Goal: Transaction & Acquisition: Book appointment/travel/reservation

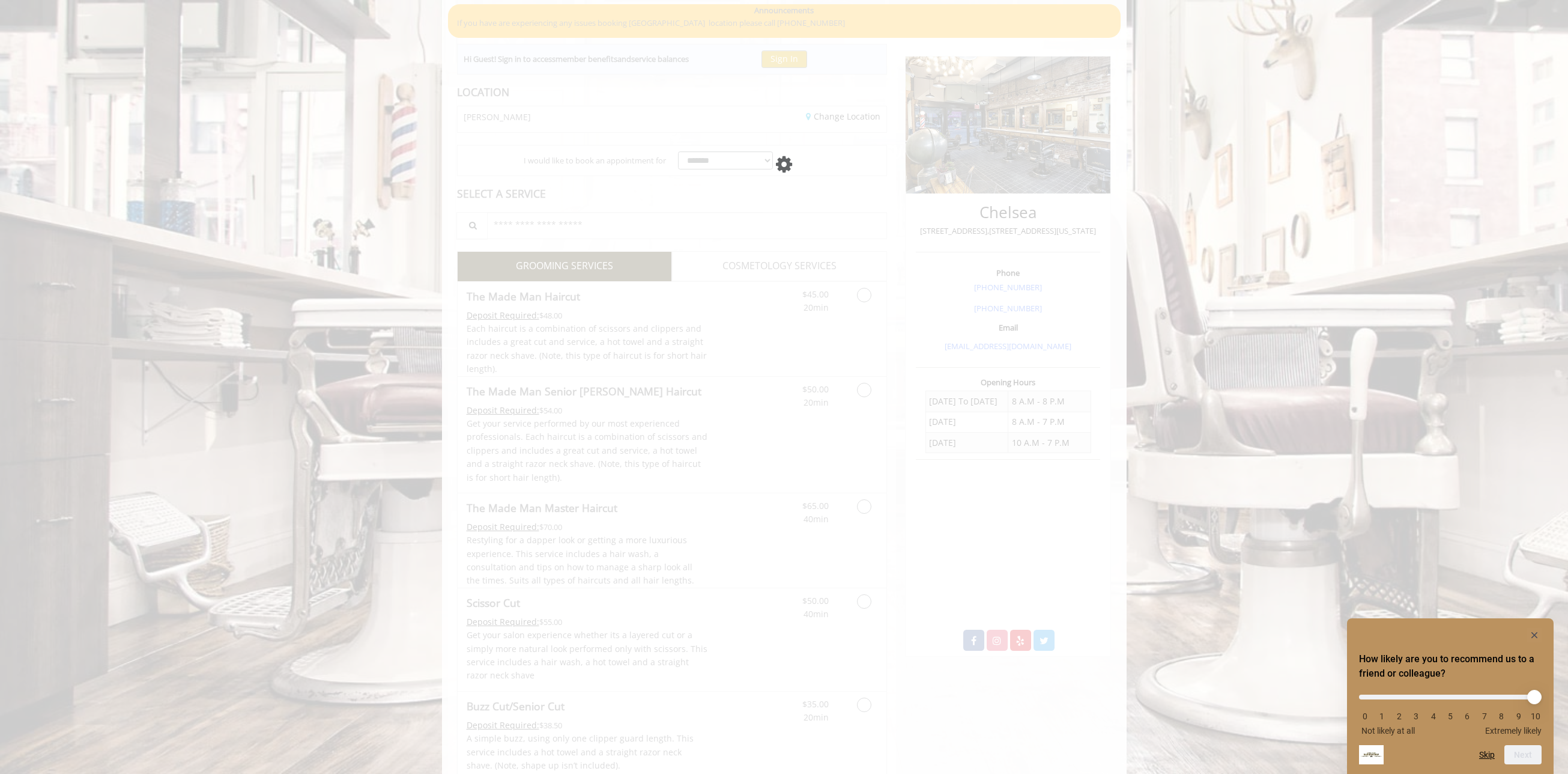
scroll to position [108, 0]
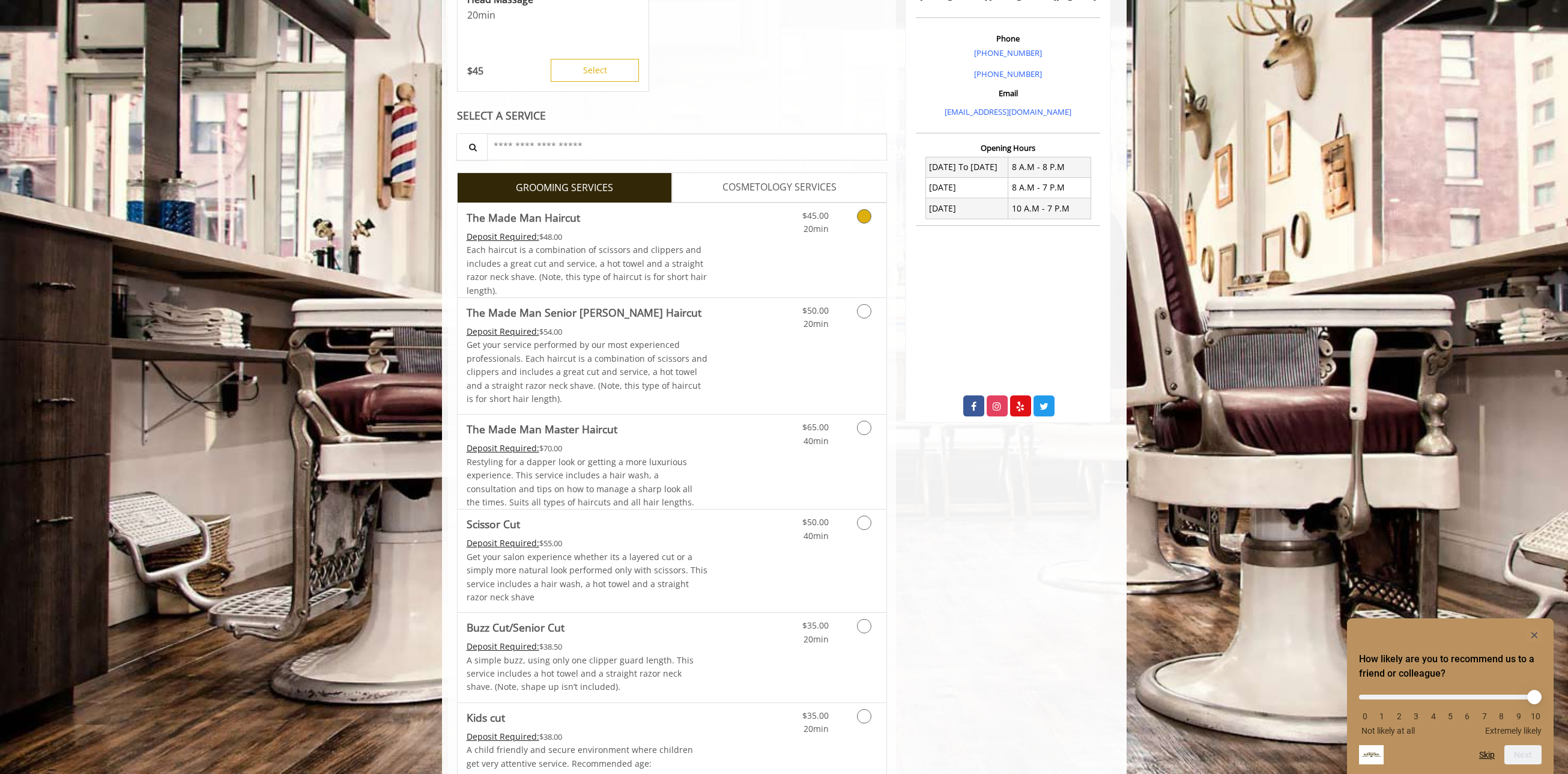
click at [863, 240] on div "$45.00 20min" at bounding box center [832, 250] width 108 height 94
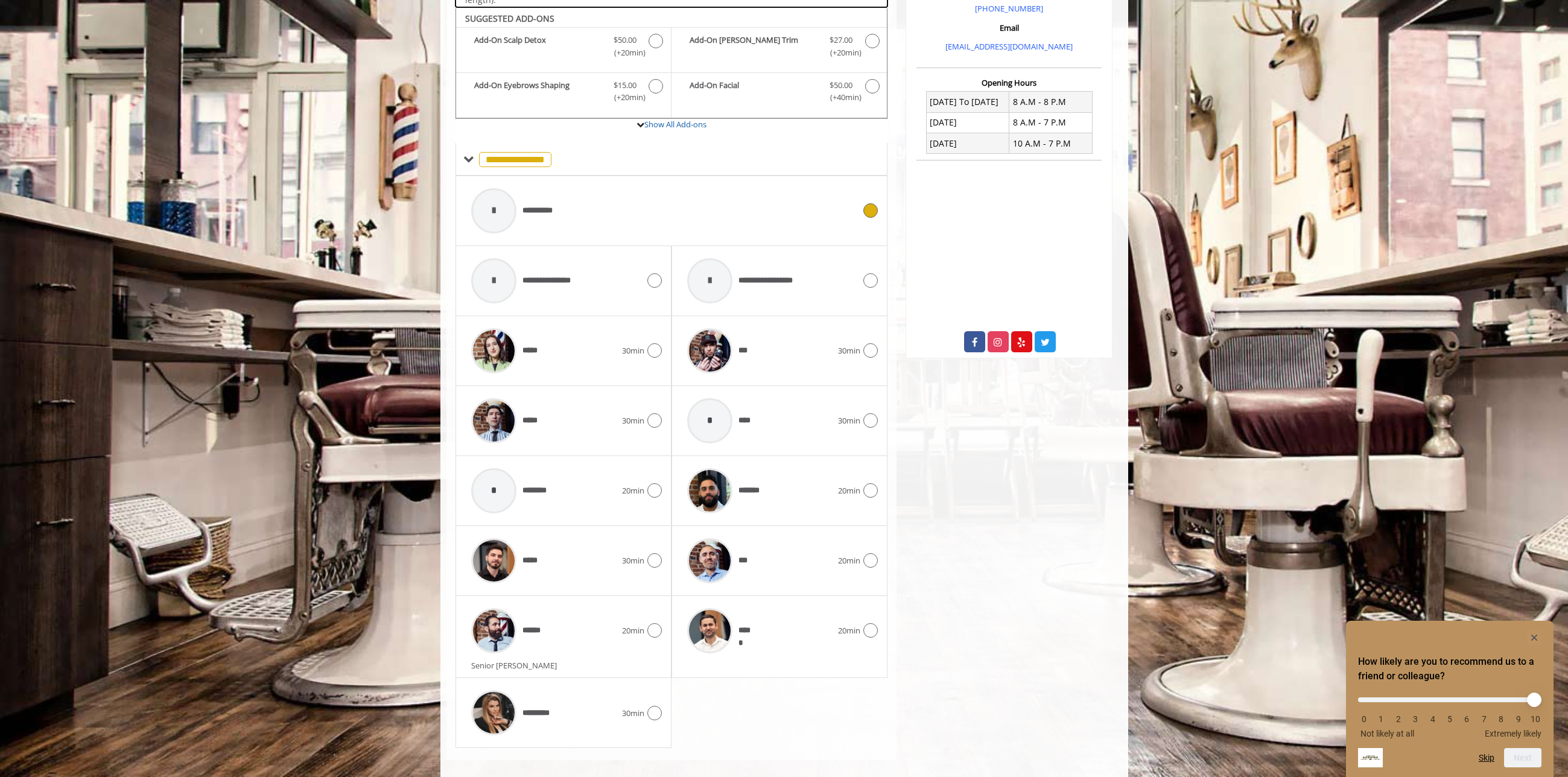
scroll to position [416, 0]
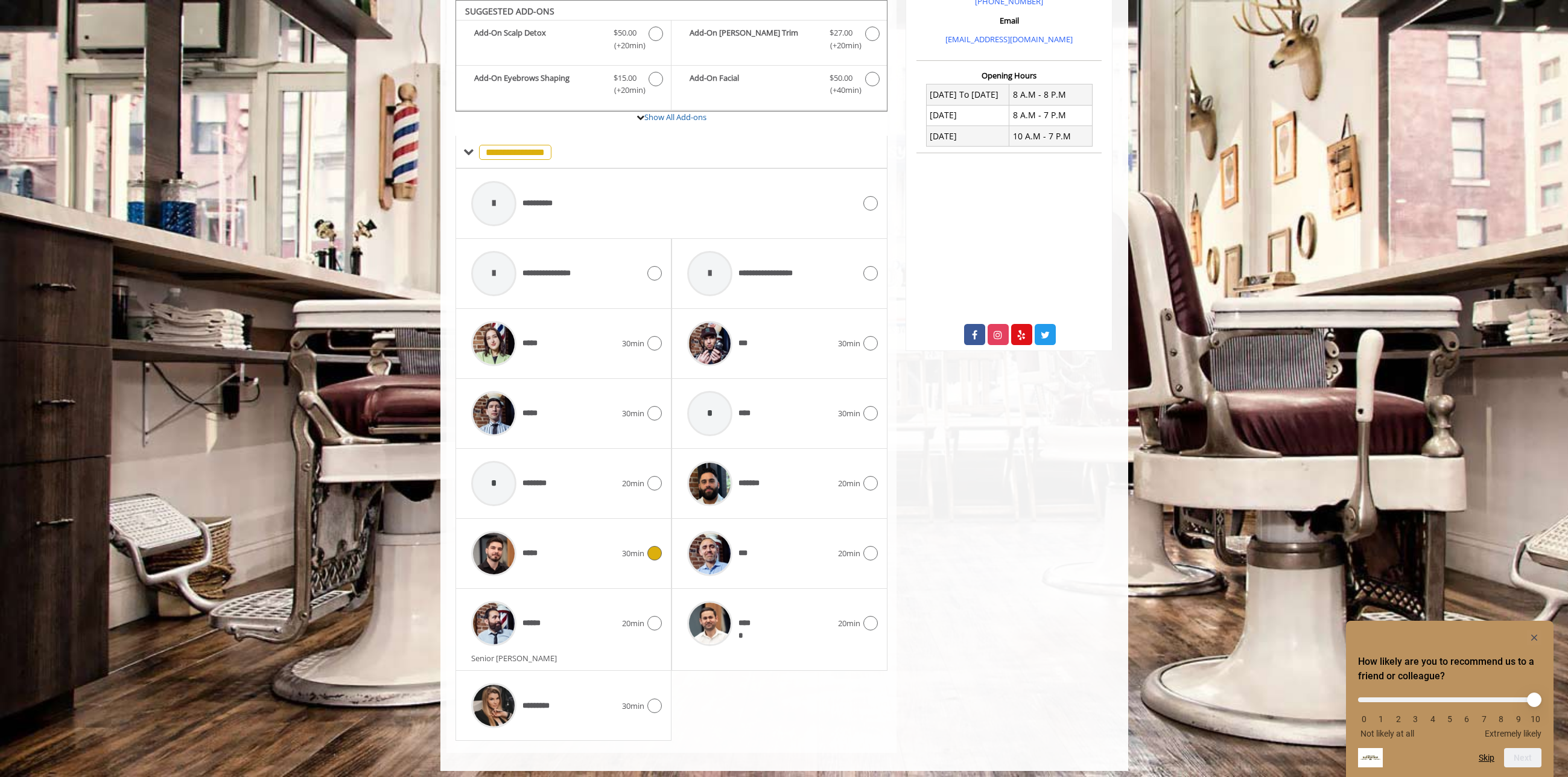
click at [607, 572] on div "*****" at bounding box center [544, 552] width 157 height 57
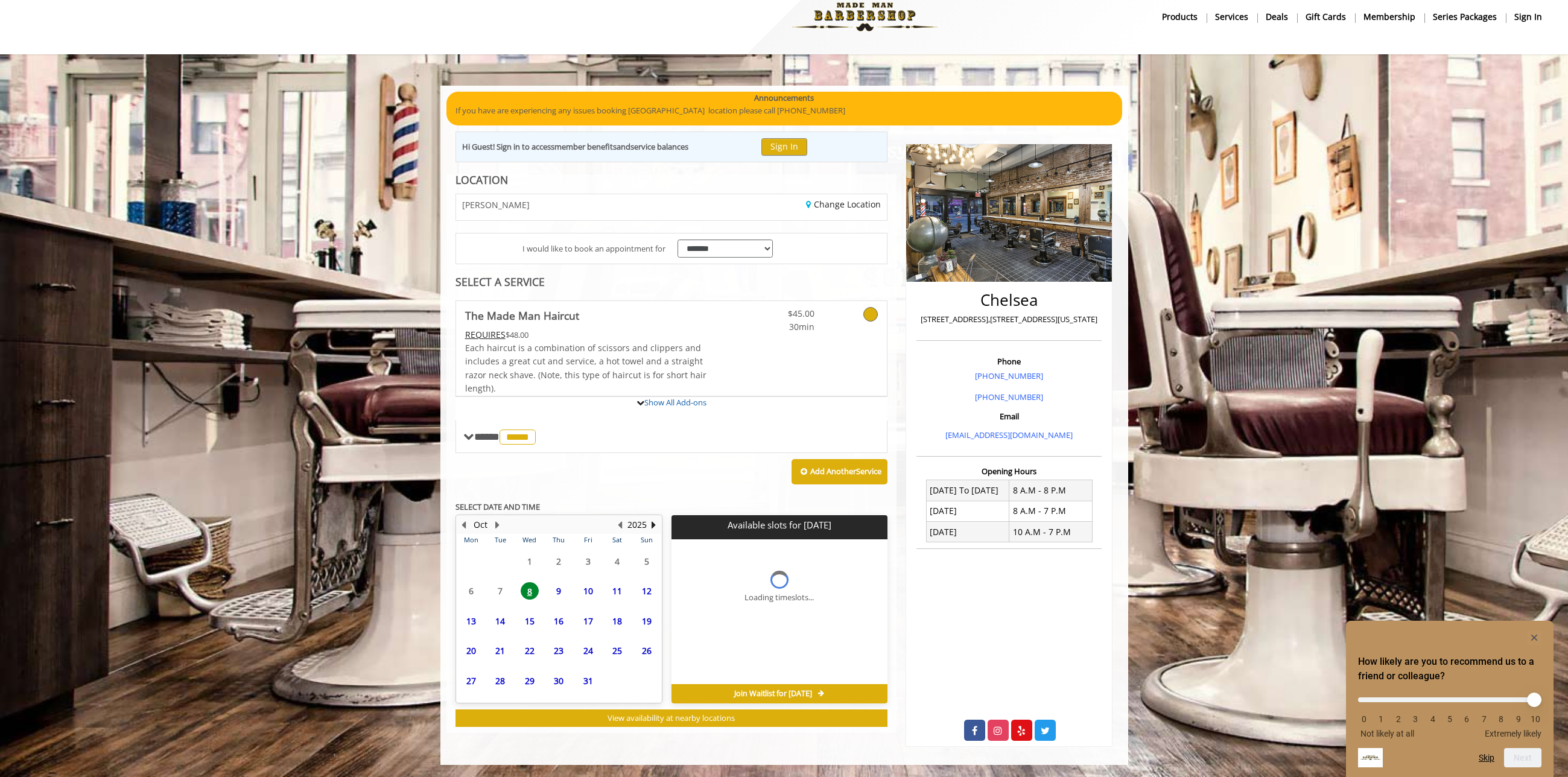
scroll to position [118, 0]
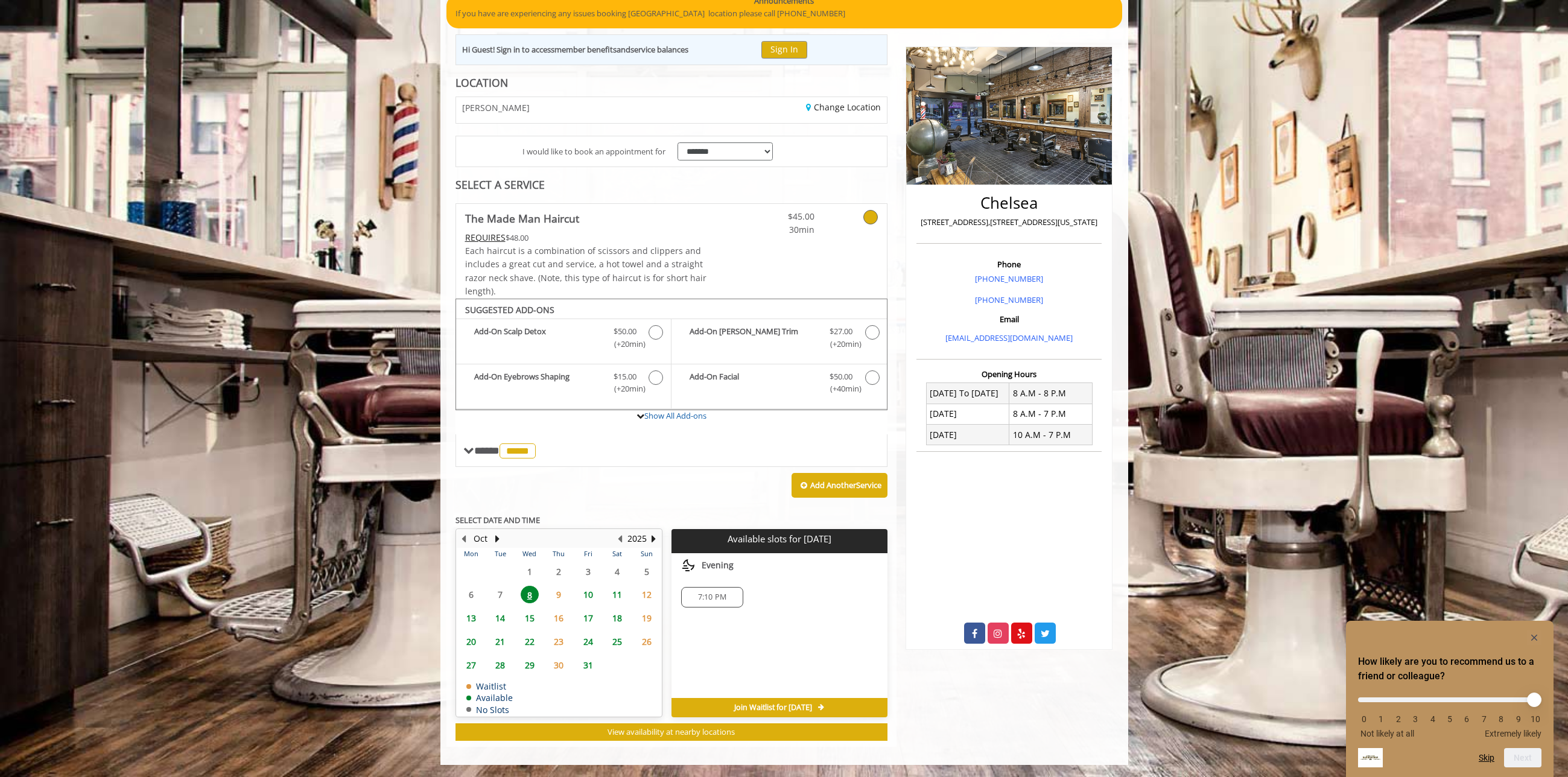
click at [559, 590] on span "9" at bounding box center [558, 594] width 18 height 18
click at [529, 592] on span "8" at bounding box center [529, 594] width 18 height 18
click at [701, 590] on div "7:10 PM" at bounding box center [711, 597] width 62 height 21
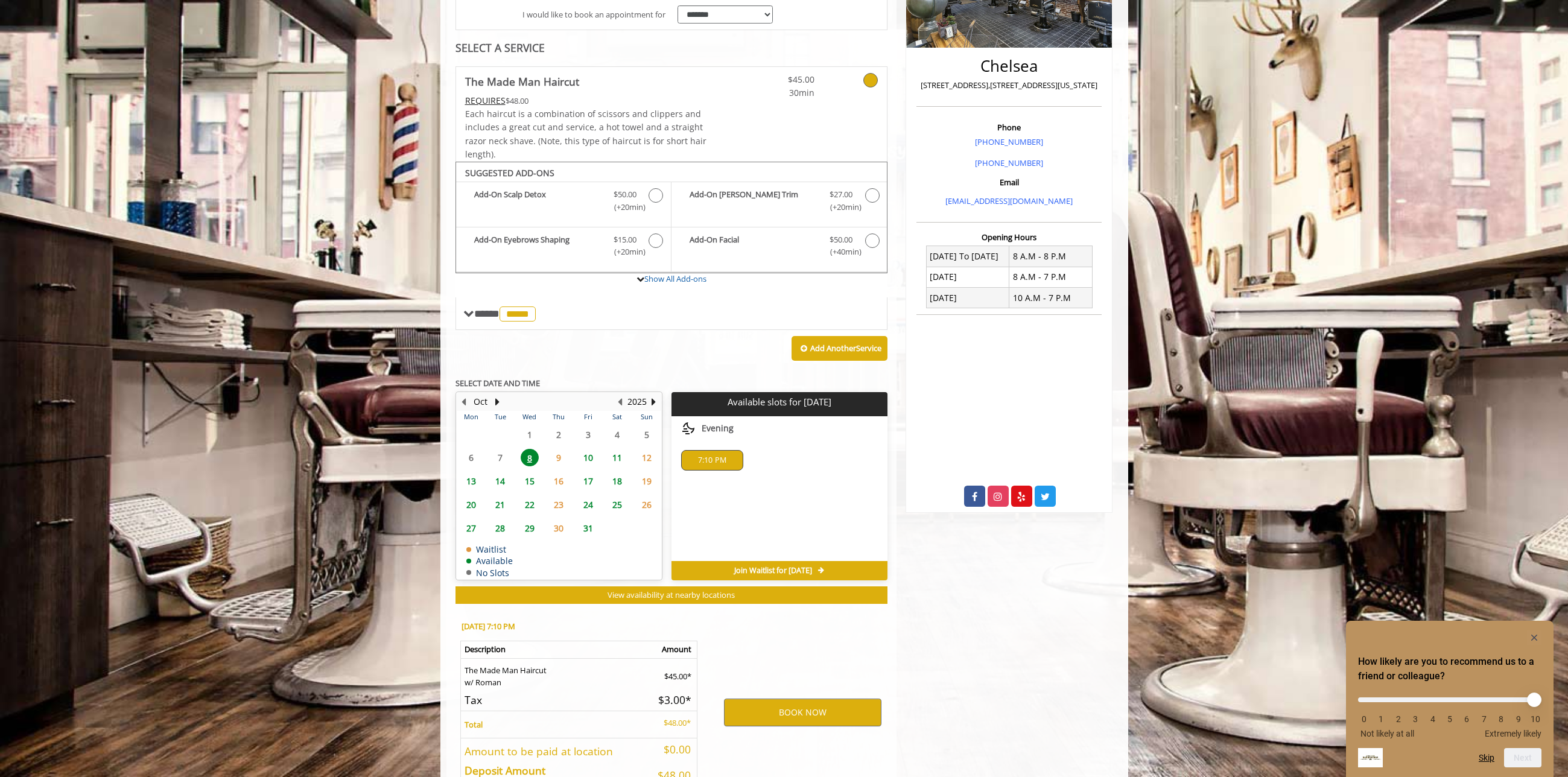
scroll to position [335, 0]
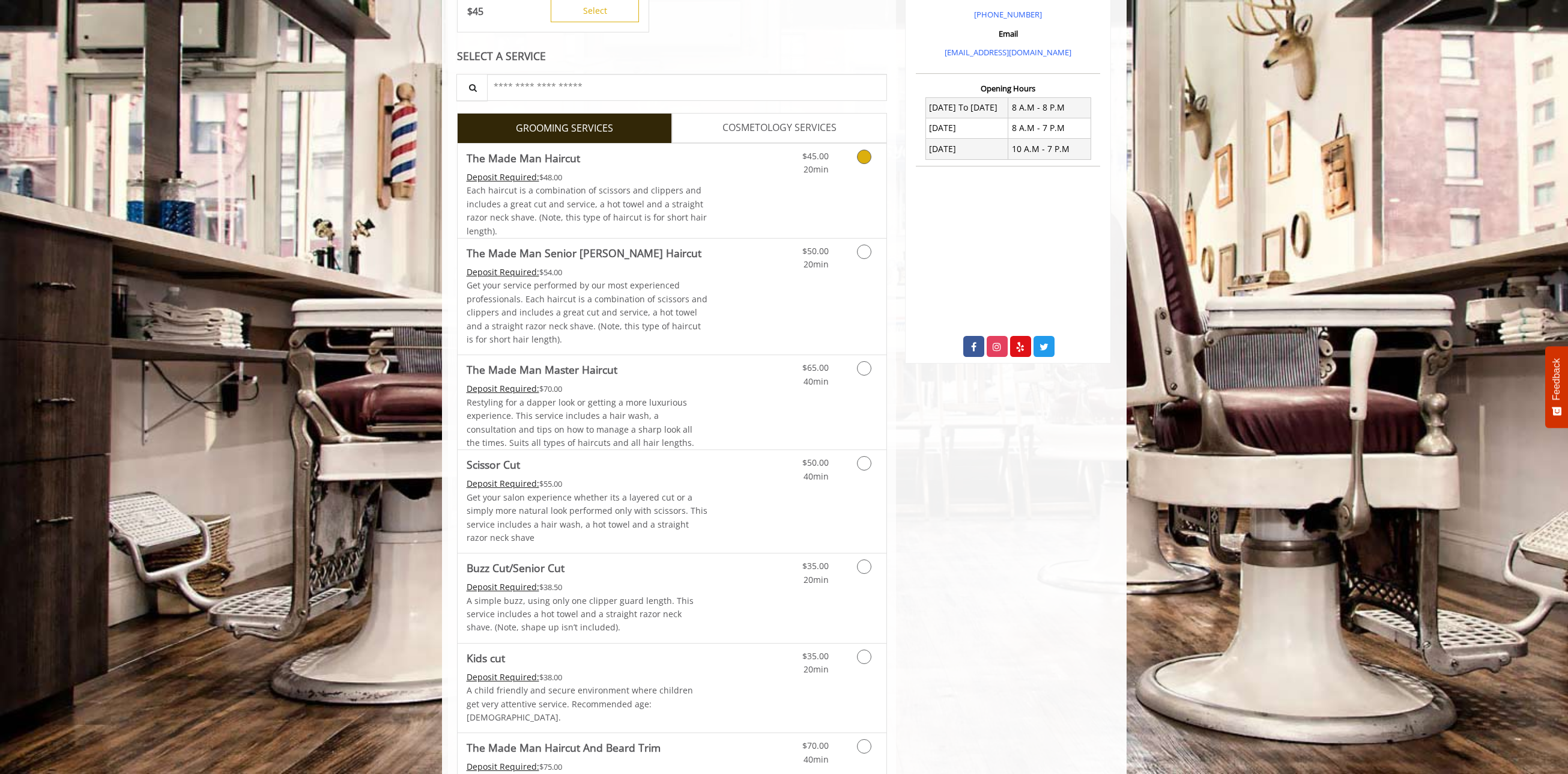
click at [853, 204] on div "$45.00 20min" at bounding box center [832, 191] width 108 height 94
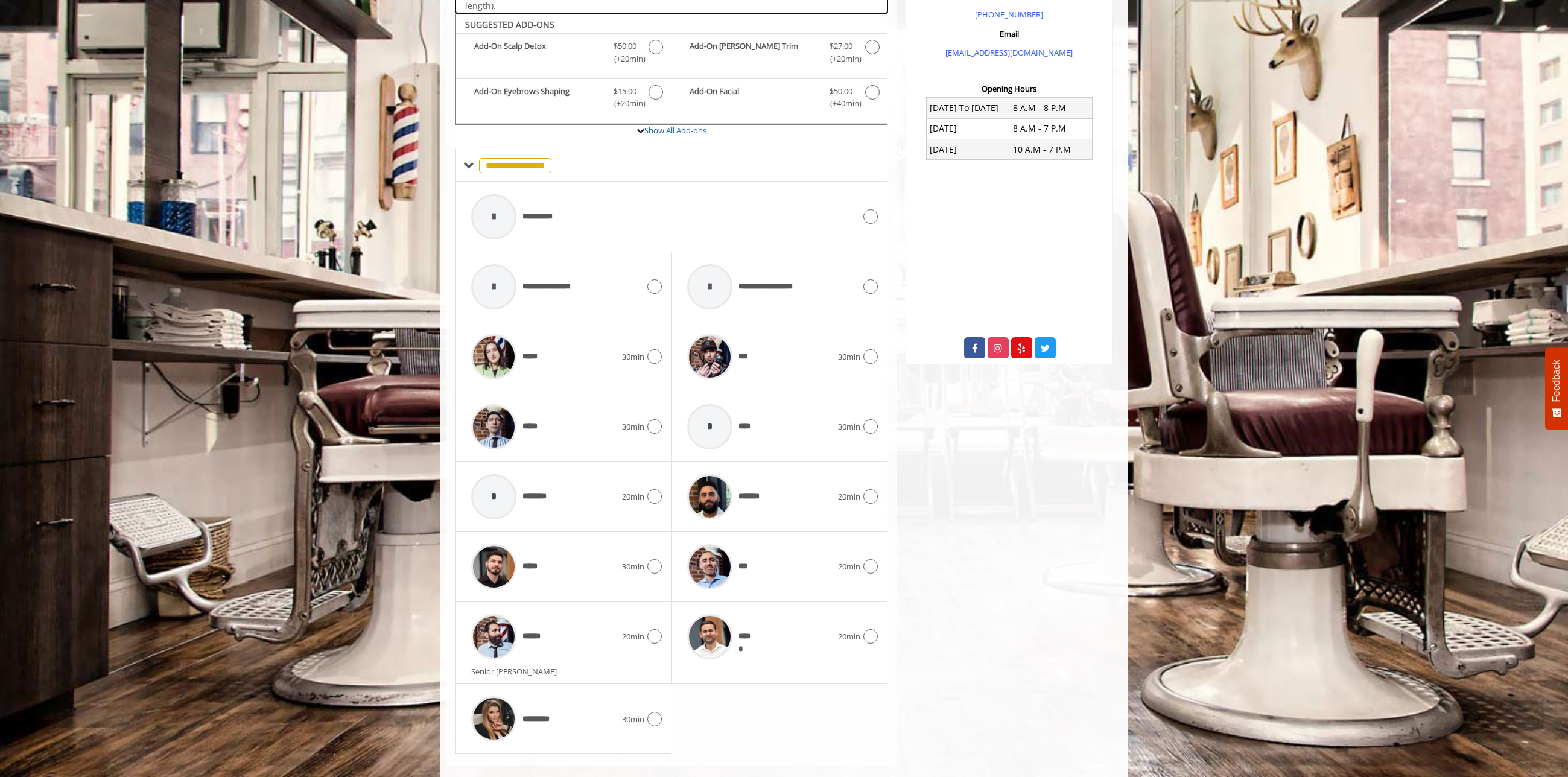
scroll to position [422, 0]
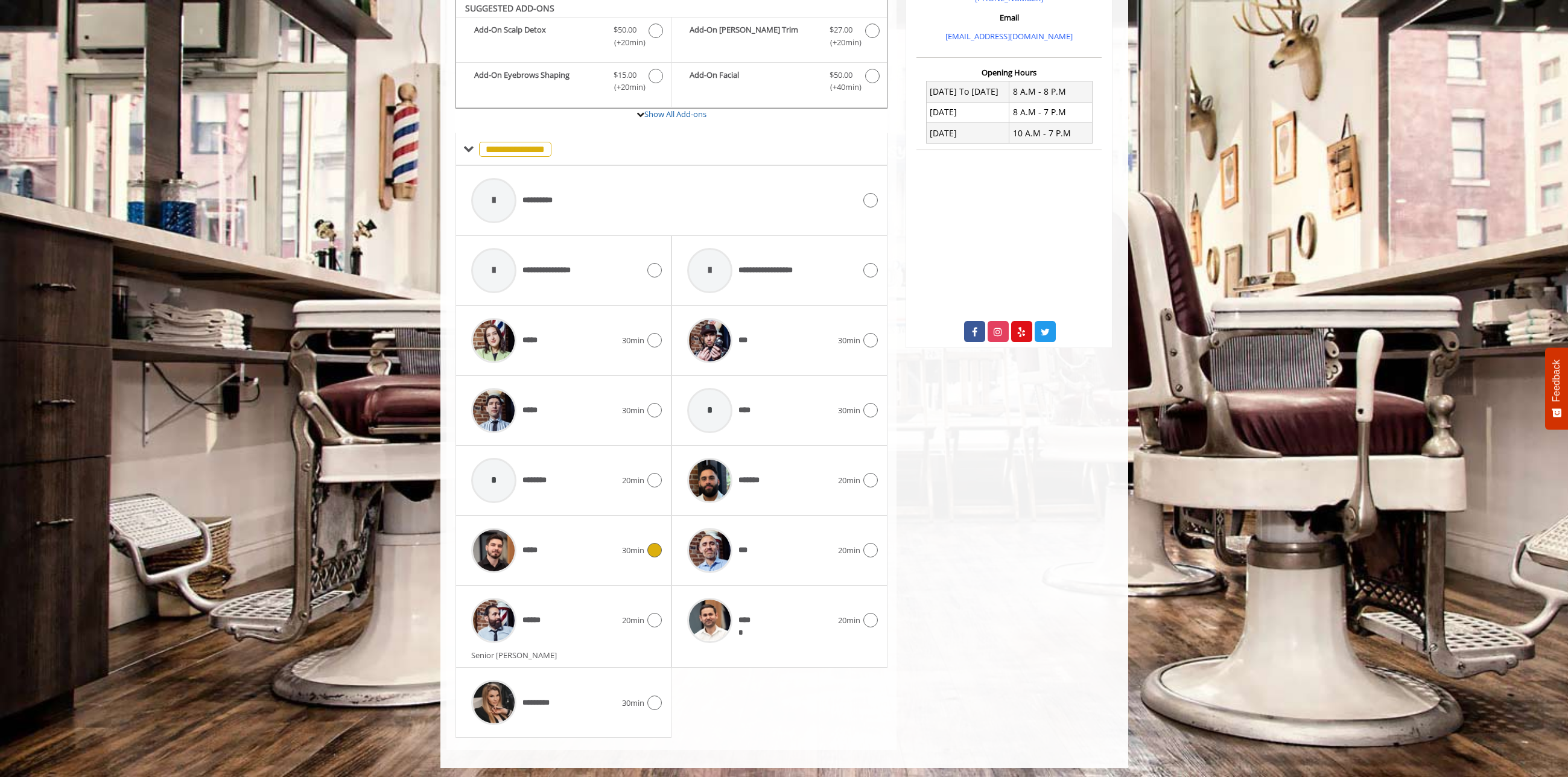
click at [594, 545] on div "*****" at bounding box center [544, 550] width 157 height 57
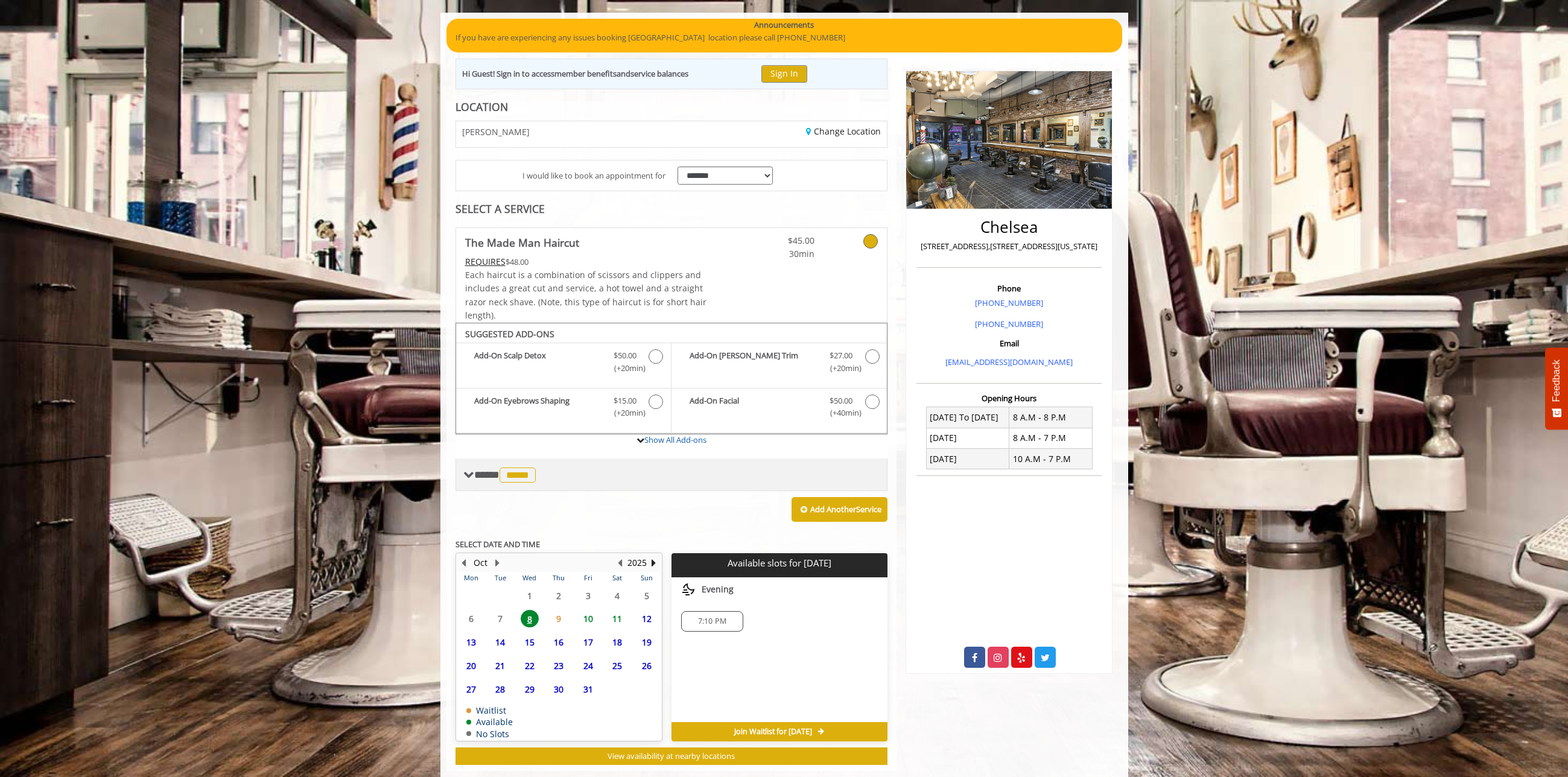
scroll to position [118, 0]
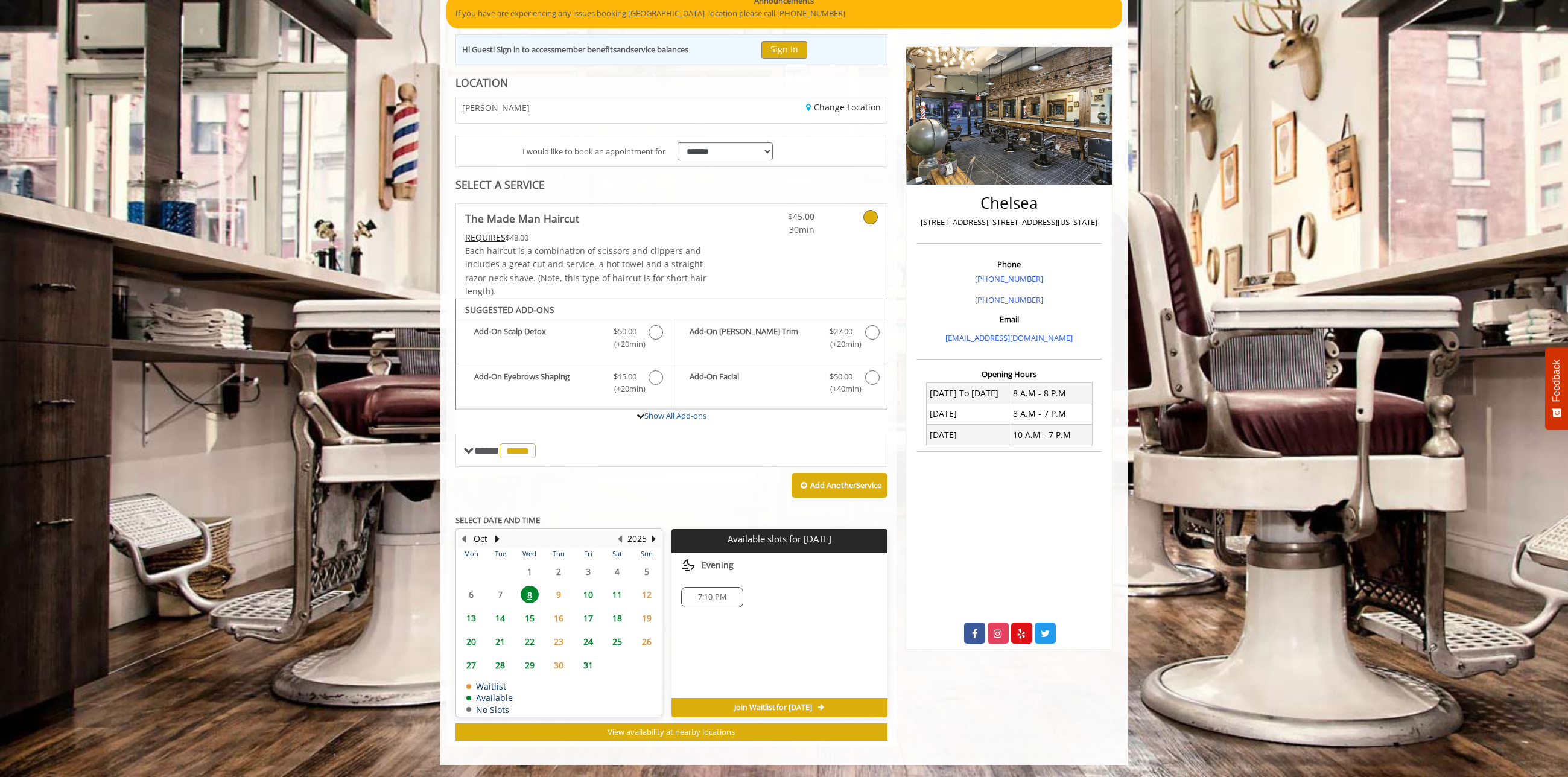
click at [709, 593] on span "7:10 PM" at bounding box center [711, 597] width 28 height 10
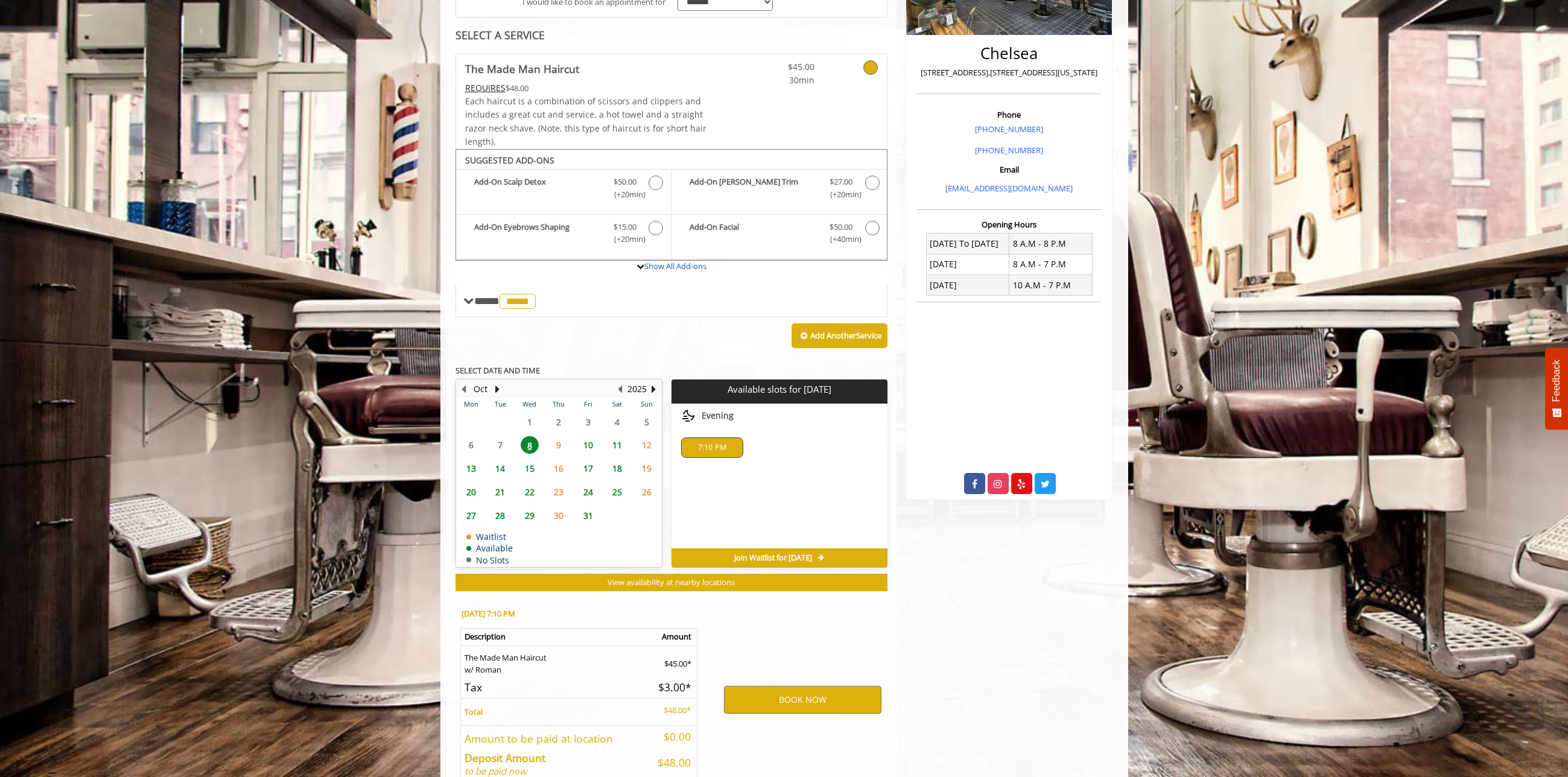
scroll to position [335, 0]
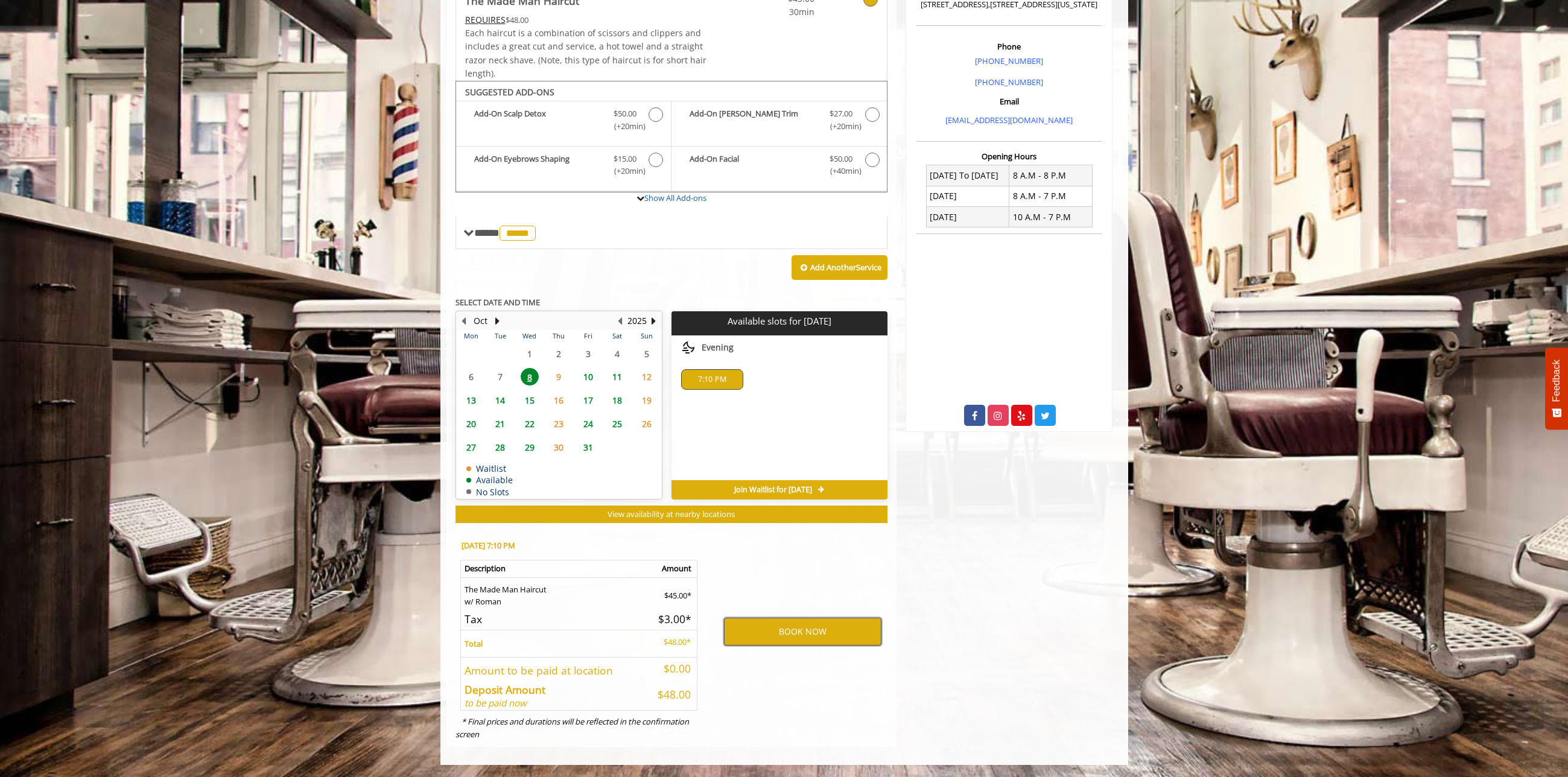
click at [790, 642] on button "BOOK NOW" at bounding box center [803, 631] width 157 height 28
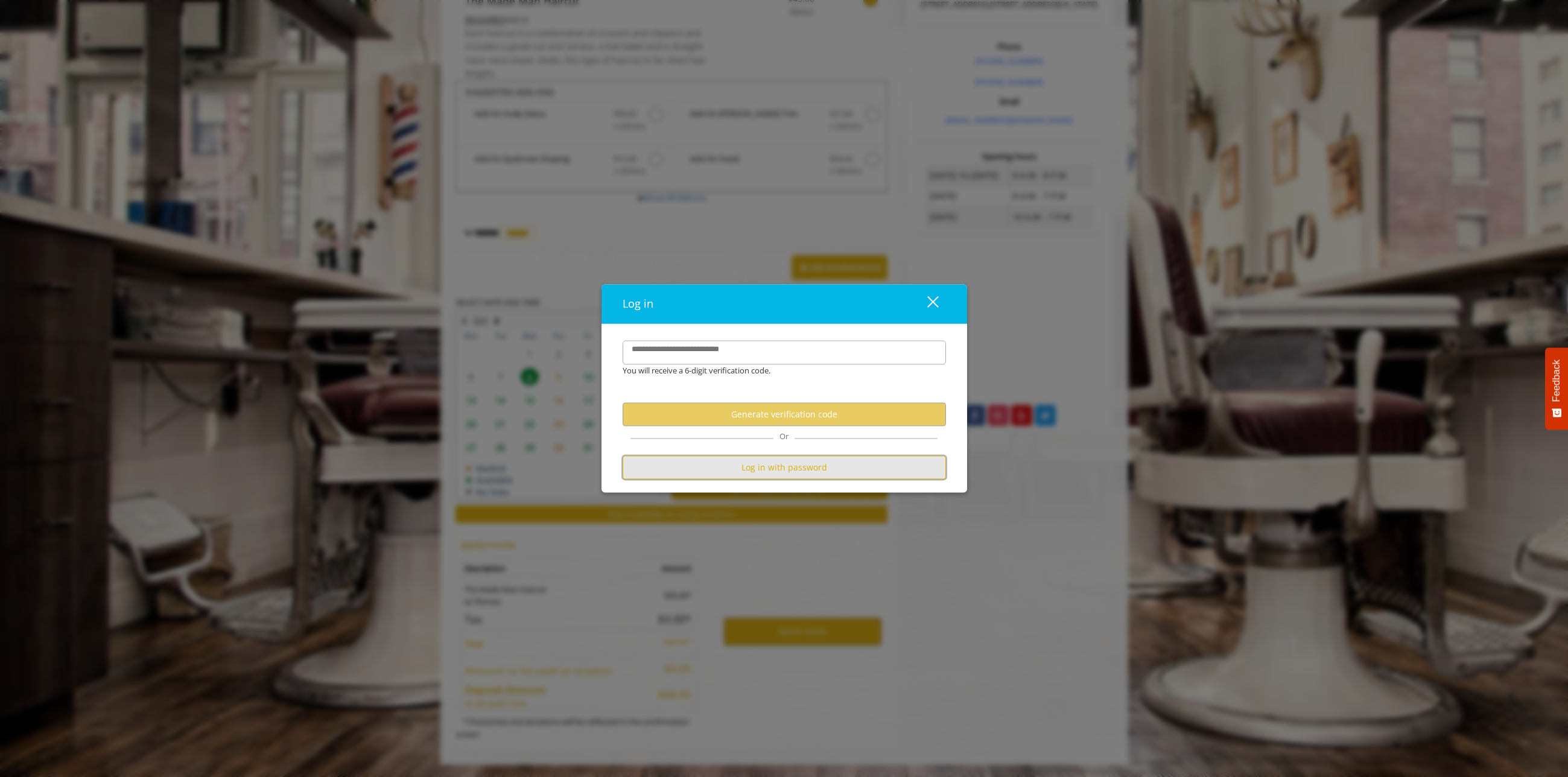
click at [769, 473] on button "Log in with password" at bounding box center [784, 467] width 323 height 23
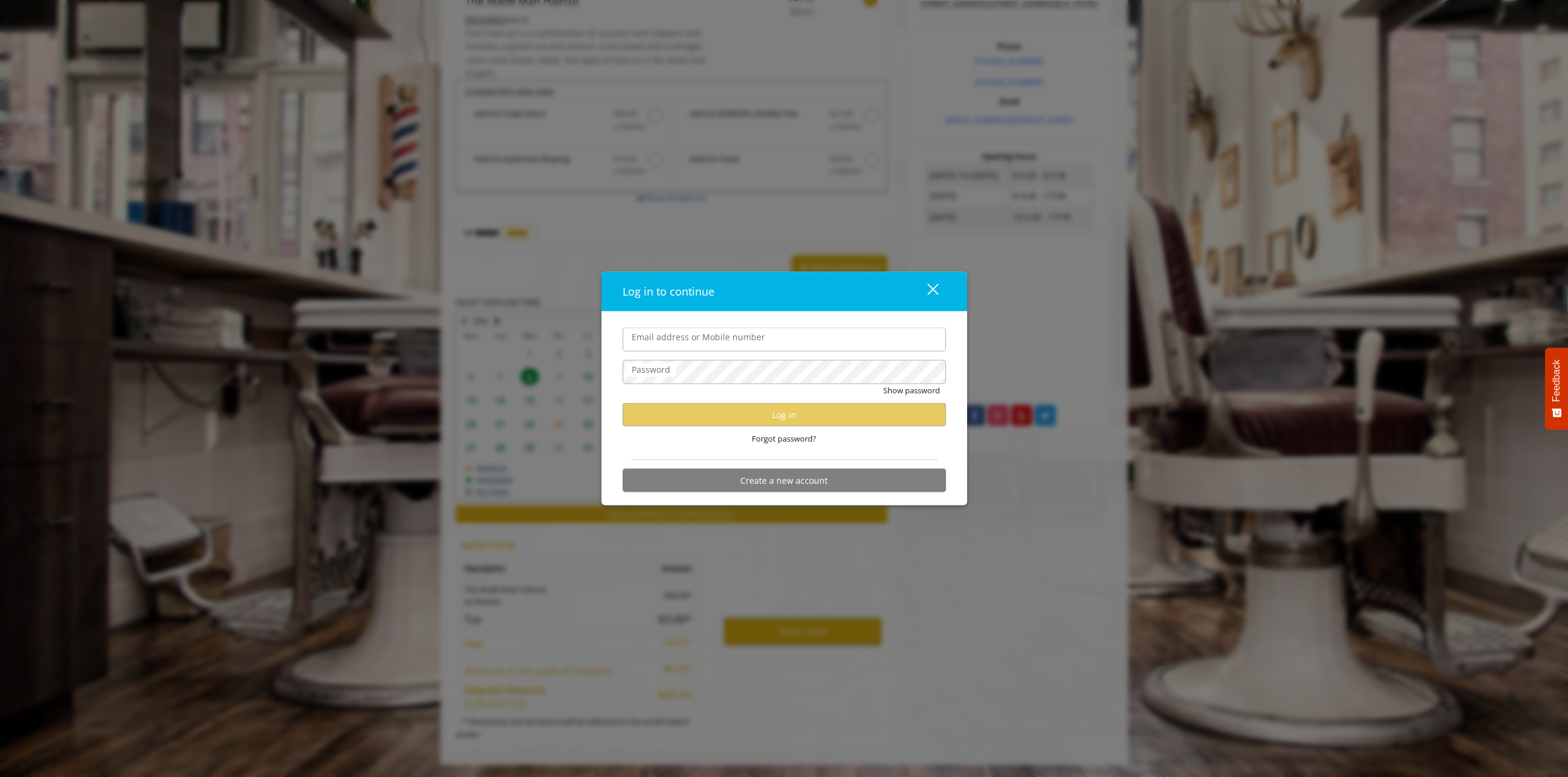
drag, startPoint x: 708, startPoint y: 355, endPoint x: 712, endPoint y: 344, distance: 11.7
click at [709, 352] on form "Email address or Mobile number Password Show password Log in Forgot password? C…" at bounding box center [784, 412] width 323 height 171
click at [712, 344] on input "Email address or Mobile number" at bounding box center [784, 339] width 323 height 24
type input "**********"
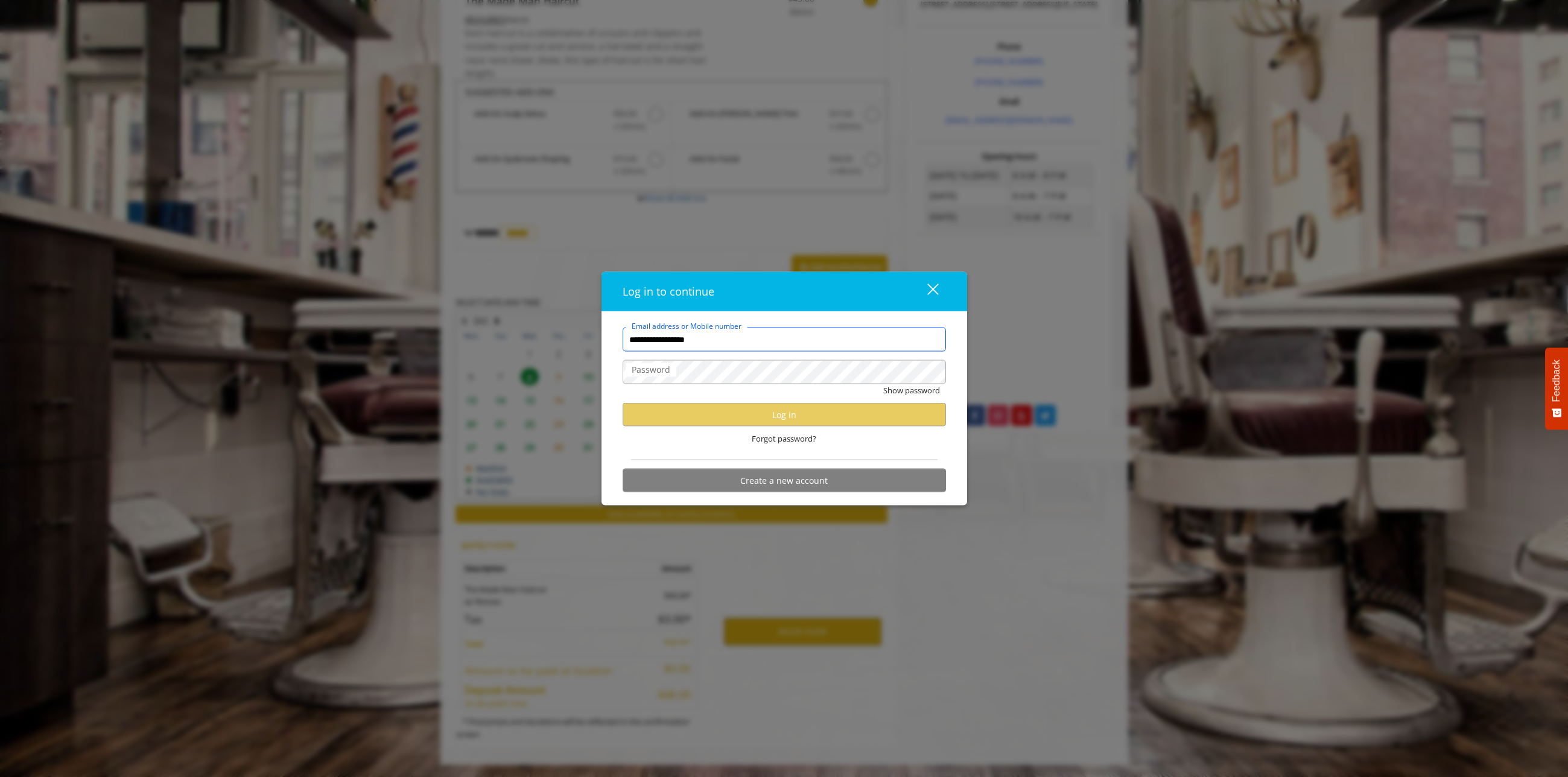
scroll to position [0, 0]
click at [883, 384] on button "Show password" at bounding box center [911, 391] width 57 height 13
click at [699, 405] on button "Log in" at bounding box center [784, 414] width 323 height 23
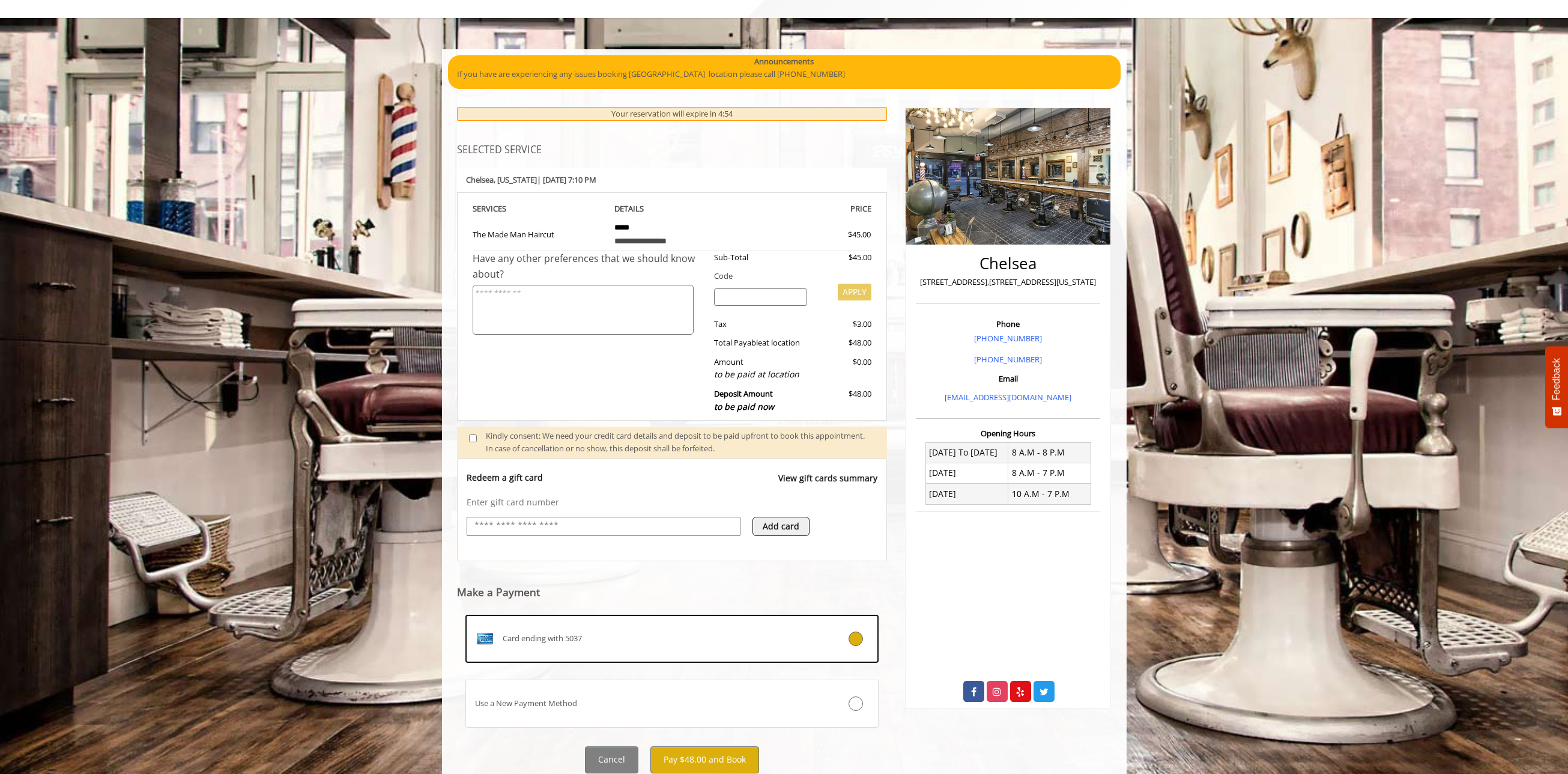
scroll to position [98, 0]
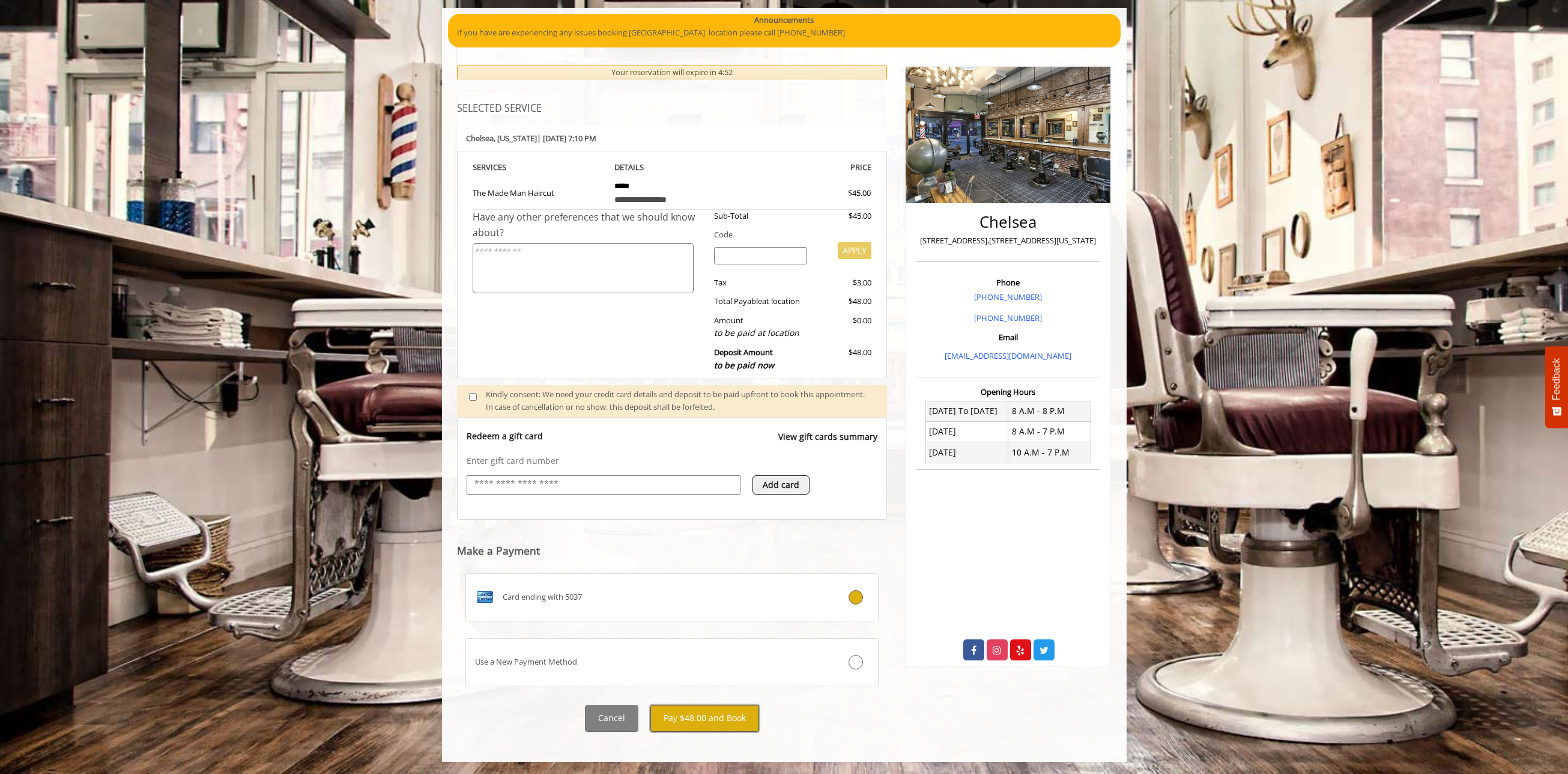
click at [721, 728] on button "Pay $48.00 and Book" at bounding box center [705, 718] width 109 height 27
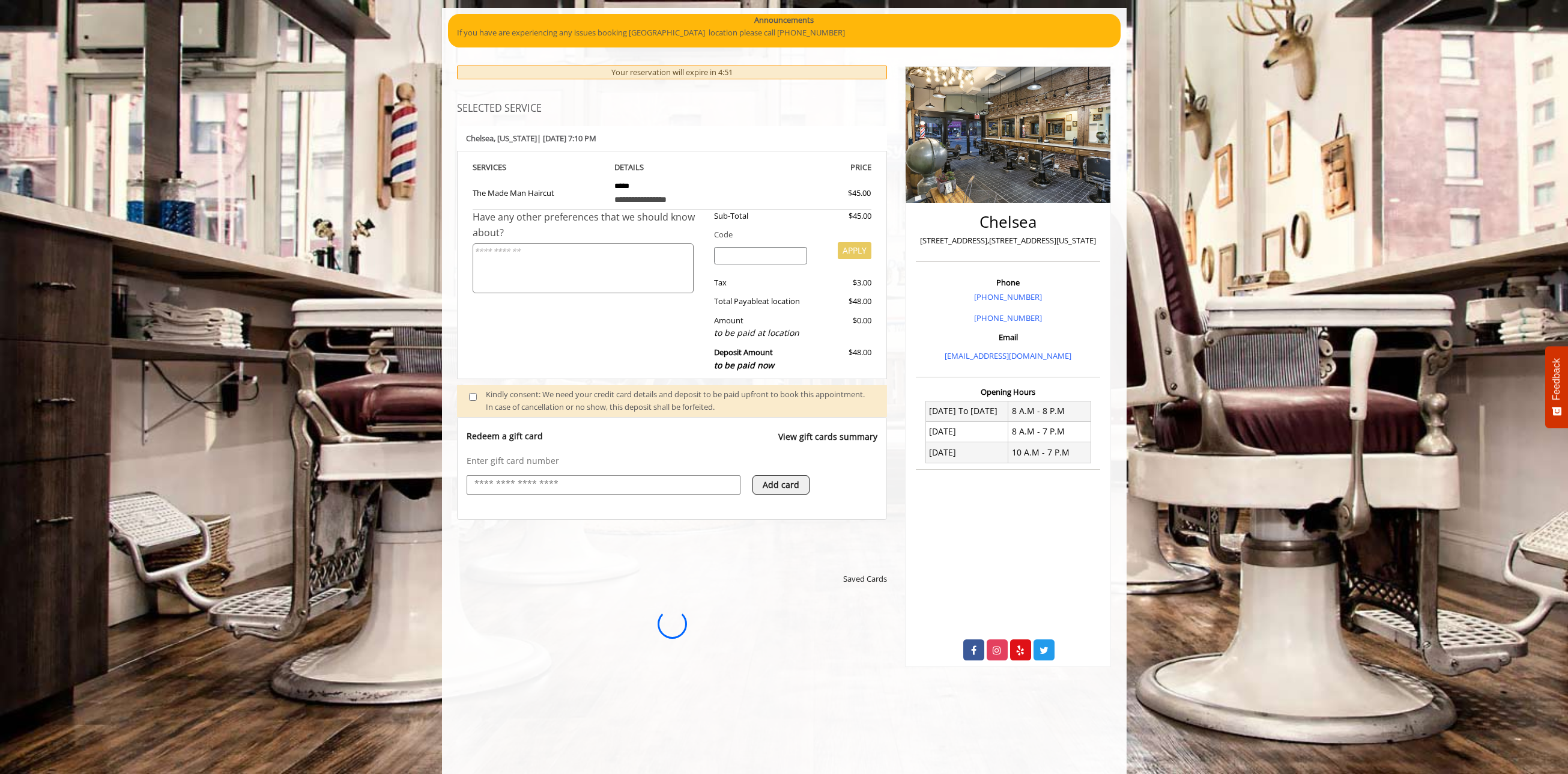
scroll to position [0, 0]
